Goal: Find specific page/section: Find specific page/section

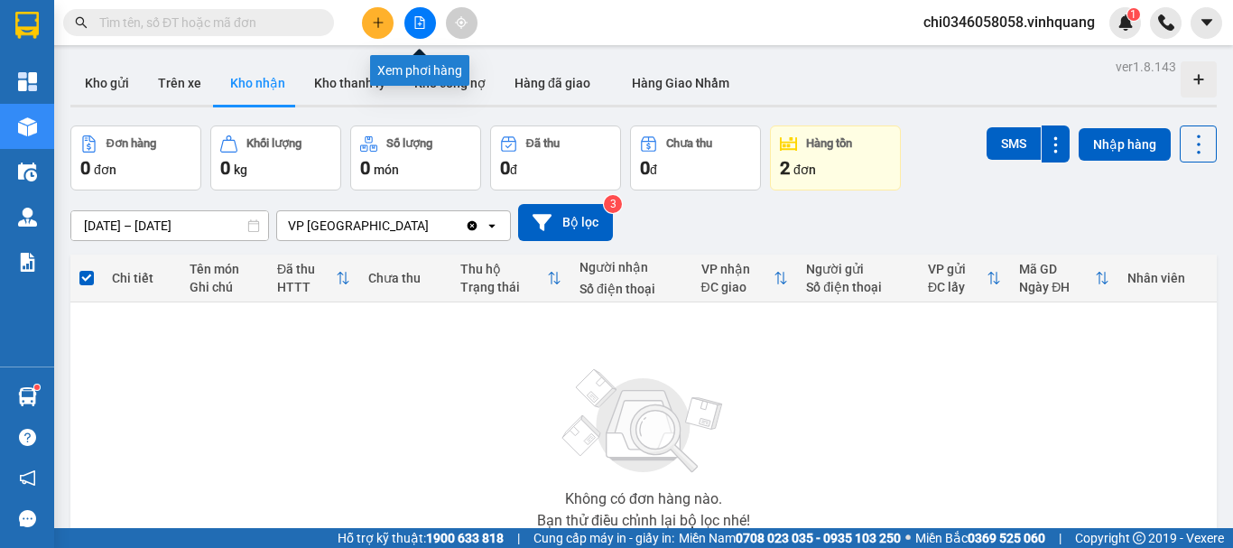
click at [417, 28] on icon "file-add" at bounding box center [420, 22] width 10 height 13
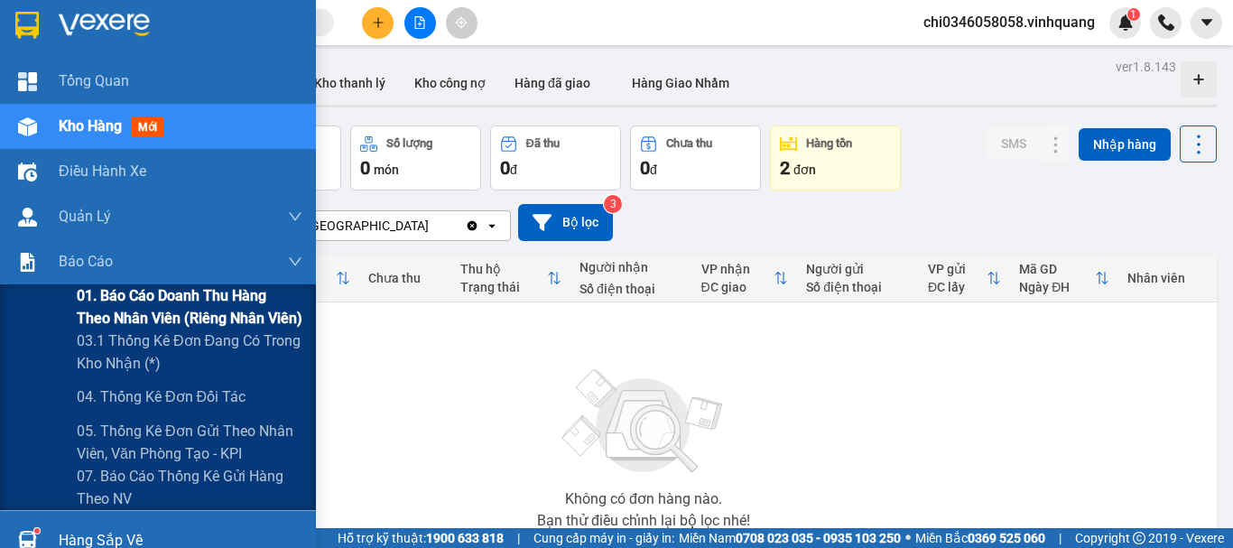
click at [85, 305] on span "01. Báo cáo doanh thu hàng theo nhân viên (riêng nhân viên)" at bounding box center [190, 306] width 226 height 45
